Goal: Task Accomplishment & Management: Use online tool/utility

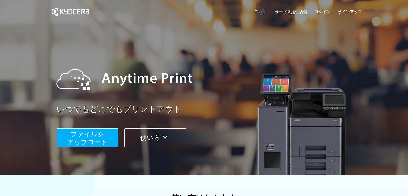
click at [106, 135] on button "ファイルを ​​アップロード" at bounding box center [88, 137] width 62 height 19
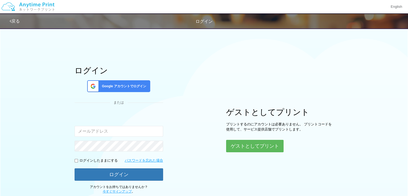
click at [114, 130] on input "email" at bounding box center [119, 131] width 89 height 11
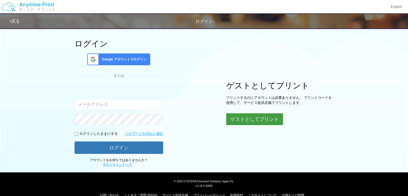
click at [260, 118] on button "ゲストとしてプリント" at bounding box center [254, 119] width 57 height 12
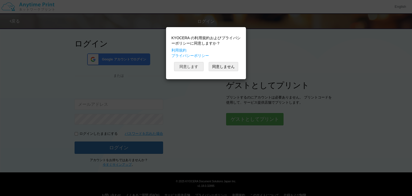
click at [197, 67] on button "同意します" at bounding box center [189, 66] width 30 height 9
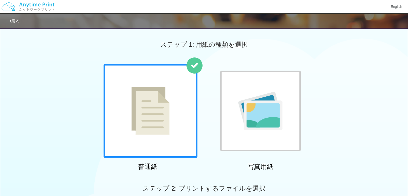
scroll to position [27, 0]
click at [23, 20] on div "戻る" at bounding box center [171, 21] width 322 height 15
click at [16, 21] on link "戻る" at bounding box center [15, 21] width 10 height 5
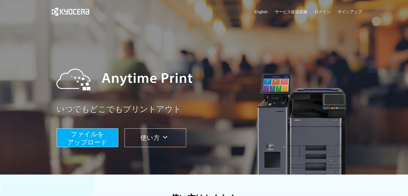
click at [104, 136] on button "ファイルを ​​アップロード" at bounding box center [88, 137] width 62 height 19
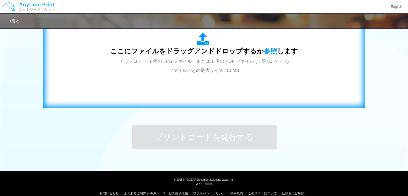
scroll to position [212, 0]
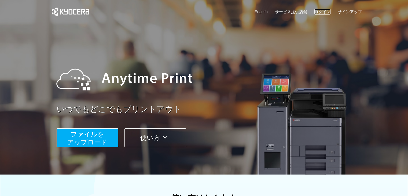
click at [324, 10] on link "ログイン" at bounding box center [323, 12] width 16 height 6
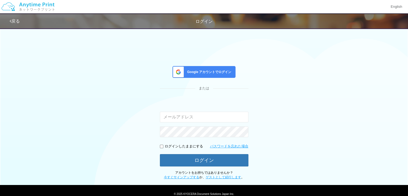
click at [195, 74] on div "Google アカウントでログイン" at bounding box center [204, 72] width 63 height 12
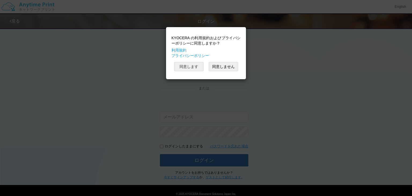
click at [194, 68] on button "同意します" at bounding box center [189, 66] width 30 height 9
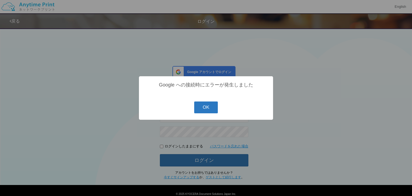
click at [208, 105] on button "OK" at bounding box center [206, 108] width 24 height 12
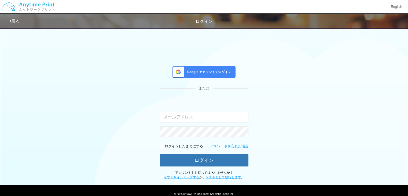
click at [213, 72] on span "Google アカウントでログイン" at bounding box center [208, 72] width 46 height 5
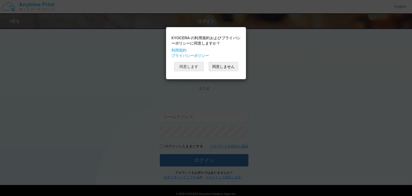
click at [195, 68] on button "同意します" at bounding box center [189, 66] width 30 height 9
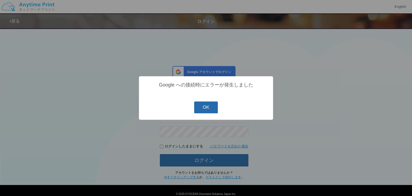
click at [202, 112] on button "OK" at bounding box center [206, 108] width 24 height 12
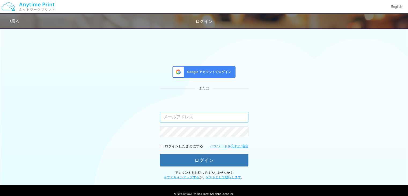
click at [207, 112] on input "email" at bounding box center [204, 117] width 89 height 11
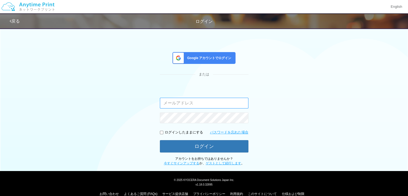
scroll to position [22, 0]
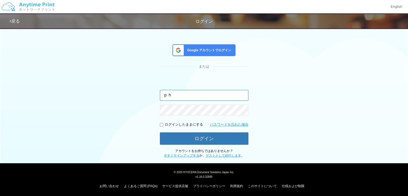
type input "ｐ"
type input "o"
type input "physics.r.a.0215@gmail.com"
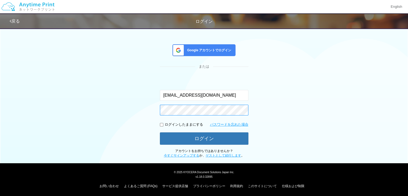
click at [160, 132] on button "ログイン" at bounding box center [204, 138] width 89 height 12
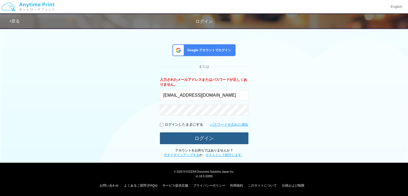
click at [195, 142] on button "ログイン" at bounding box center [204, 138] width 89 height 12
click at [195, 139] on button "ログイン" at bounding box center [204, 138] width 89 height 12
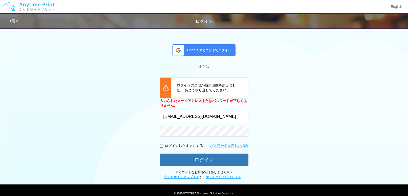
click at [280, 102] on div "Google アカウントでログイン または ログインの失敗が最大回数を超えました。 あとでやり直してください。 入力されたメールアドレスまたはパスワードが正し…" at bounding box center [204, 91] width 322 height 176
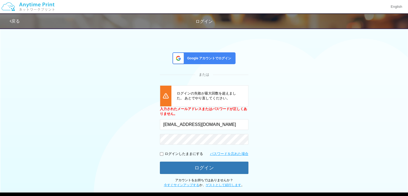
scroll to position [0, 0]
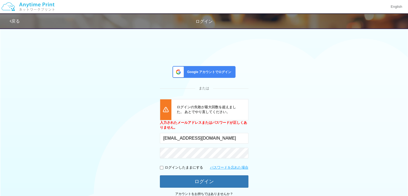
click at [22, 20] on div "ログイン" at bounding box center [204, 22] width 408 height 6
click at [12, 21] on link "戻る" at bounding box center [15, 21] width 10 height 5
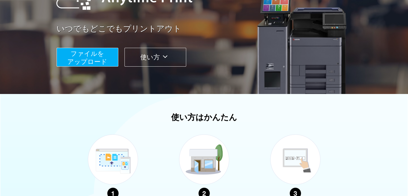
click at [113, 63] on button "ファイルを ​​アップロード" at bounding box center [88, 57] width 62 height 19
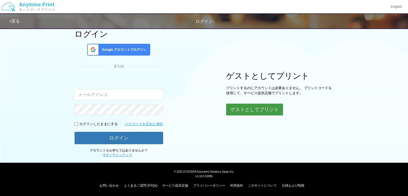
click at [245, 113] on button "ゲストとしてプリント" at bounding box center [254, 110] width 57 height 12
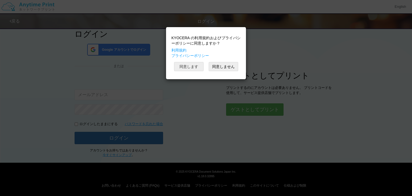
click at [192, 68] on button "同意します" at bounding box center [189, 66] width 30 height 9
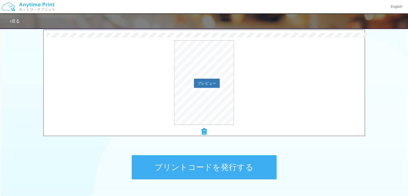
scroll to position [198, 0]
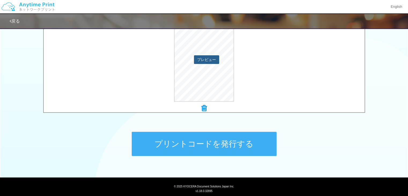
click at [206, 62] on button "プレビュー" at bounding box center [206, 59] width 25 height 9
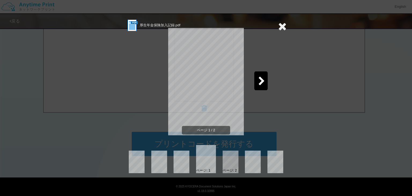
click at [268, 83] on div at bounding box center [261, 80] width 13 height 19
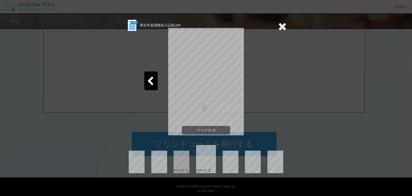
click at [282, 27] on icon at bounding box center [282, 26] width 8 height 11
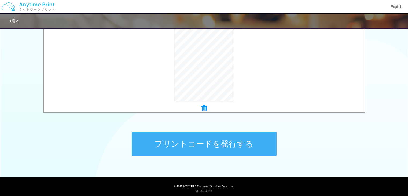
click at [242, 139] on button "プリントコードを発行する" at bounding box center [204, 144] width 145 height 24
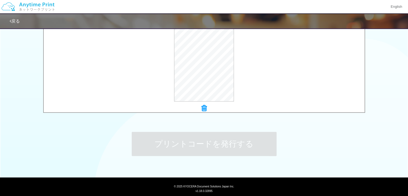
scroll to position [0, 0]
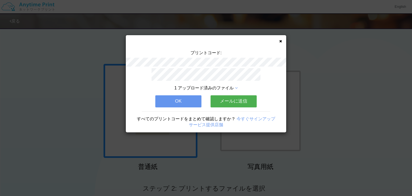
click at [239, 98] on button "メールに送信" at bounding box center [234, 101] width 46 height 12
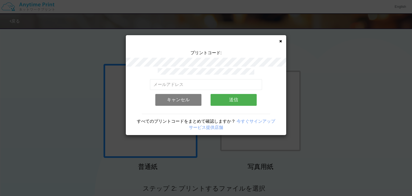
click at [245, 119] on link "今すぐサインアップ" at bounding box center [256, 121] width 39 height 5
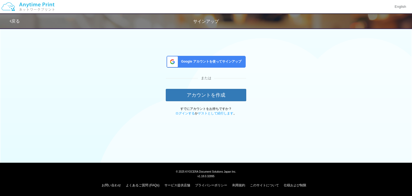
click at [213, 63] on span "Google アカウントを使ってサインアップ" at bounding box center [210, 61] width 63 height 5
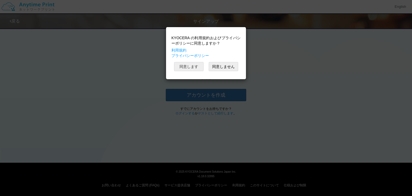
click at [192, 67] on button "同意します" at bounding box center [189, 66] width 30 height 9
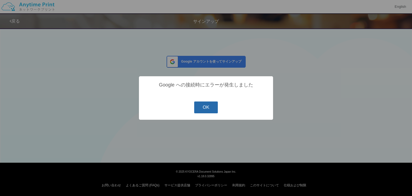
click at [209, 106] on button "OK" at bounding box center [206, 108] width 24 height 12
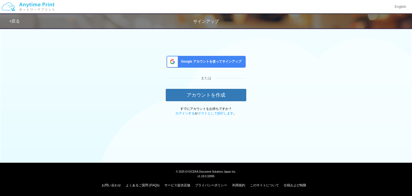
click at [206, 62] on span "Google アカウントを使ってサインアップ" at bounding box center [210, 61] width 63 height 5
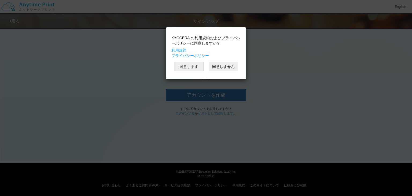
click at [192, 64] on button "同意します" at bounding box center [189, 66] width 30 height 9
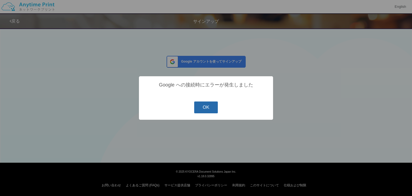
click at [209, 111] on button "OK" at bounding box center [206, 108] width 24 height 12
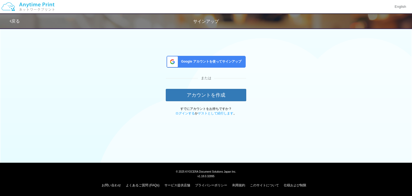
click at [17, 21] on link "戻る" at bounding box center [15, 21] width 10 height 5
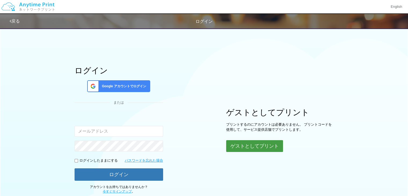
click at [256, 141] on button "ゲストとしてプリント" at bounding box center [254, 146] width 57 height 12
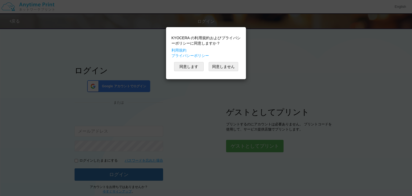
click at [192, 72] on div "KYOCERA の利用規約およびプライバシーポリシーに同意しますか？ 利用規約 プライバシーポリシー 同意します 同意しません" at bounding box center [206, 53] width 75 height 47
click at [193, 67] on button "同意します" at bounding box center [189, 66] width 30 height 9
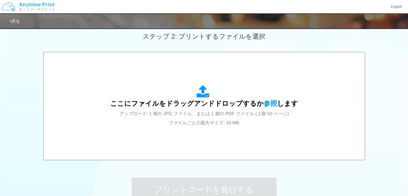
scroll to position [161, 0]
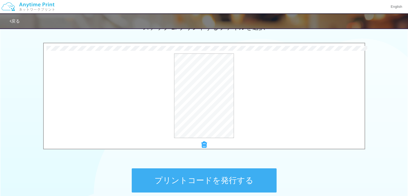
click at [234, 170] on button "プリントコードを発行する" at bounding box center [204, 180] width 145 height 24
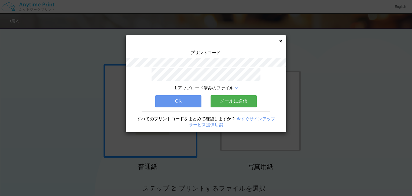
click at [233, 100] on button "メールに送信" at bounding box center [234, 101] width 46 height 12
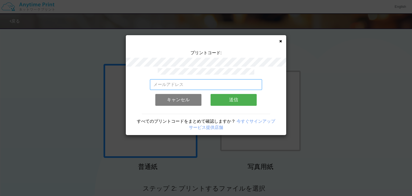
click at [183, 83] on input "email" at bounding box center [206, 84] width 113 height 11
type input "physics.r.a.0215@gmail.com"
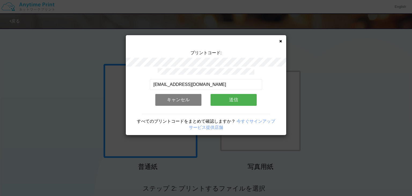
click at [228, 98] on button "送信" at bounding box center [234, 100] width 46 height 12
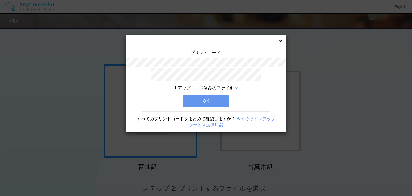
click at [209, 99] on button "OK" at bounding box center [206, 101] width 46 height 12
